Goal: Transaction & Acquisition: Purchase product/service

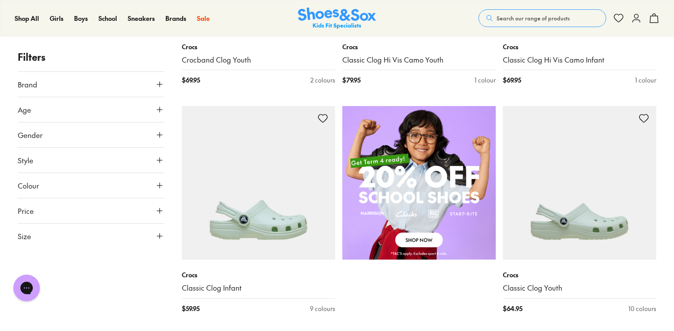
scroll to position [576, 0]
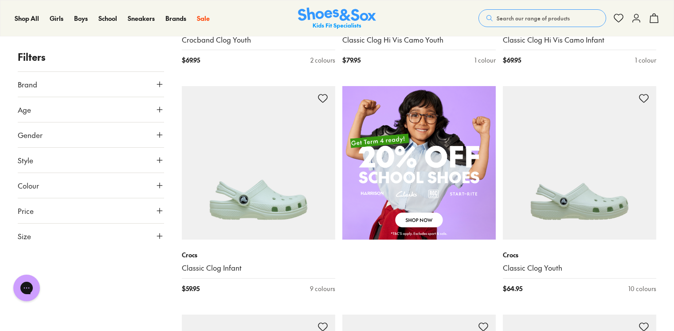
click at [421, 217] on img at bounding box center [418, 162] width 153 height 153
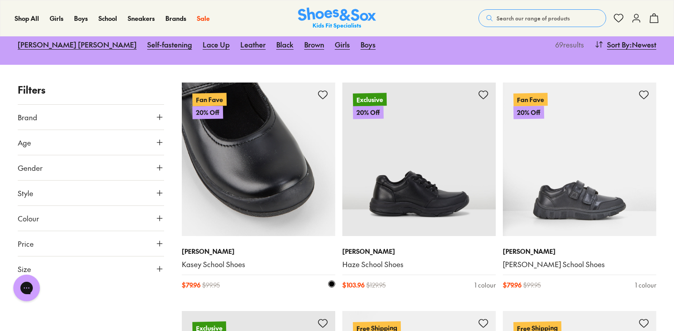
type input "***"
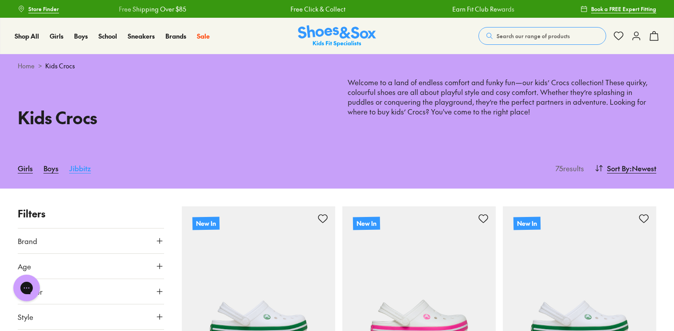
click at [69, 168] on link "Jibbitz" at bounding box center [80, 168] width 22 height 20
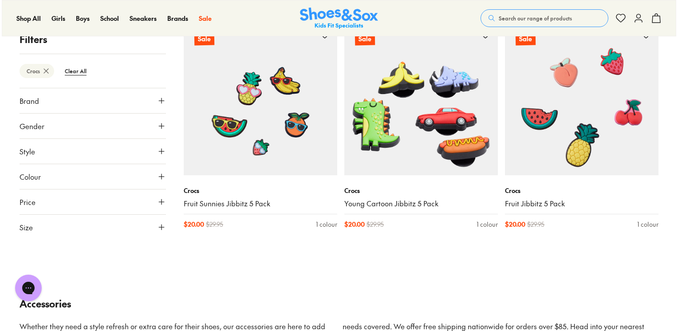
scroll to position [845, 0]
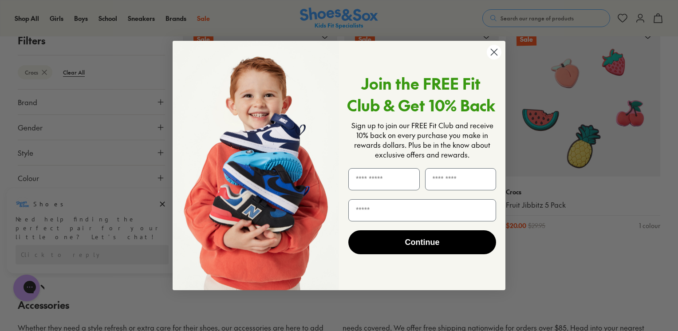
click at [496, 51] on circle "Close dialog" at bounding box center [493, 52] width 15 height 15
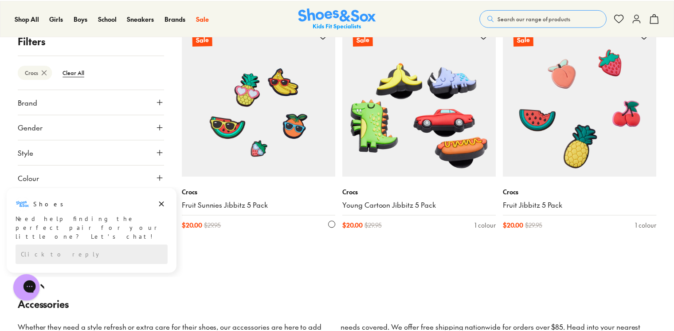
scroll to position [842, 0]
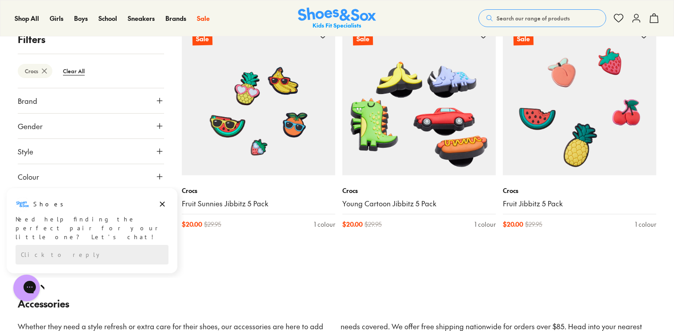
click at [153, 156] on button "Style" at bounding box center [91, 151] width 146 height 25
click at [158, 110] on button "Style" at bounding box center [91, 105] width 146 height 25
click at [136, 123] on button "Gender" at bounding box center [91, 126] width 146 height 25
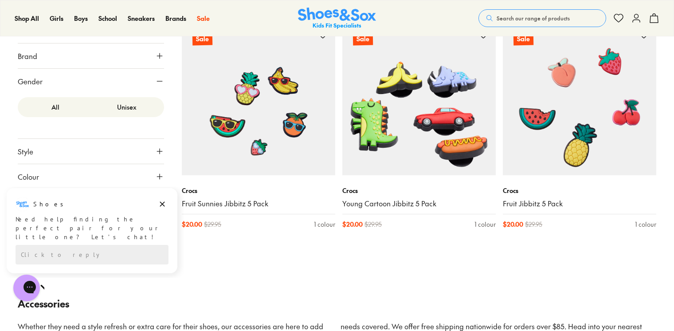
click at [153, 84] on button "Gender" at bounding box center [91, 81] width 146 height 25
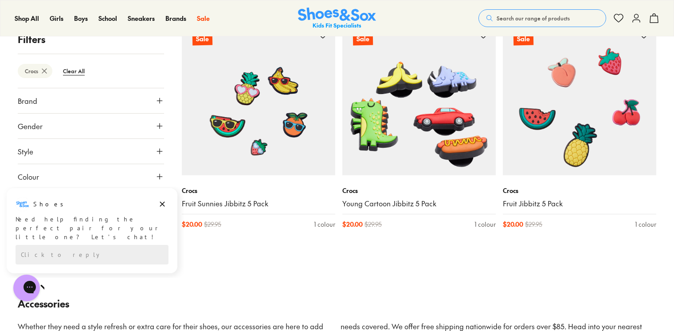
click at [130, 101] on button "Brand" at bounding box center [91, 100] width 146 height 25
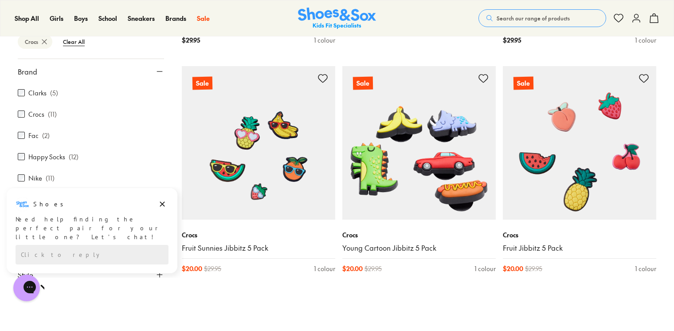
scroll to position [798, 0]
click at [155, 71] on icon at bounding box center [159, 71] width 9 height 9
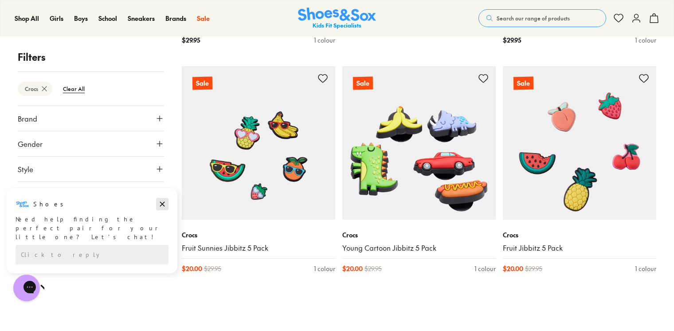
click at [167, 205] on div "Shoes Shoes says: Need help finding the perfect pair for your little one? Let’s…" at bounding box center [92, 219] width 171 height 44
click at [167, 205] on button "Dismiss campaign" at bounding box center [162, 204] width 12 height 12
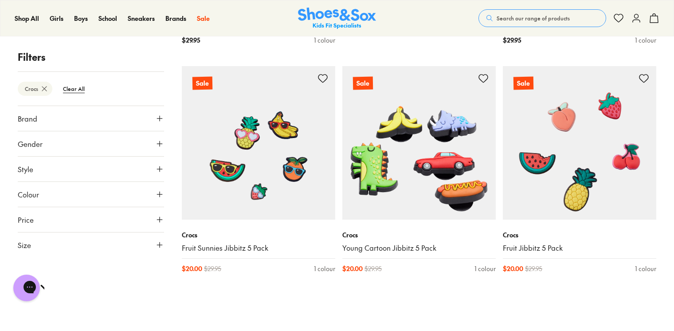
drag, startPoint x: 94, startPoint y: 216, endPoint x: 144, endPoint y: 195, distance: 53.9
click at [144, 195] on div "Brand Clarks ( 5 ) Crocs ( 11 ) Fac ( 2 ) Happy Socks ( 12 ) Nike ( 11 ) Shoes …" at bounding box center [91, 182] width 146 height 152
click at [144, 195] on button "Colour" at bounding box center [91, 194] width 146 height 25
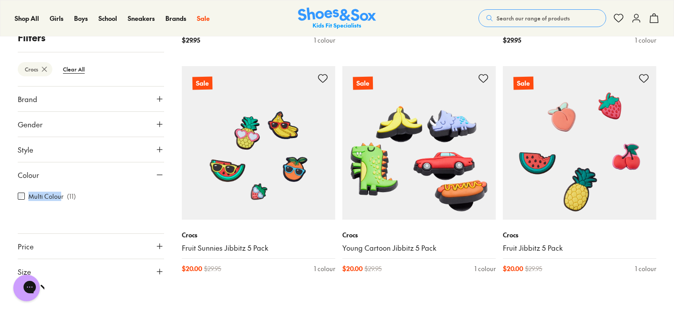
drag, startPoint x: 59, startPoint y: 196, endPoint x: 145, endPoint y: 171, distance: 89.5
click at [145, 171] on x-modal "Colour Multi Colour ( 11 )" at bounding box center [91, 197] width 146 height 71
drag, startPoint x: 145, startPoint y: 171, endPoint x: 163, endPoint y: 175, distance: 19.0
click at [163, 175] on icon at bounding box center [159, 174] width 9 height 9
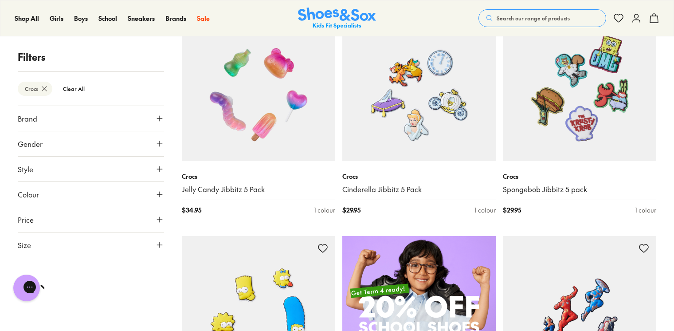
scroll to position [399, 0]
